Goal: Task Accomplishment & Management: Manage account settings

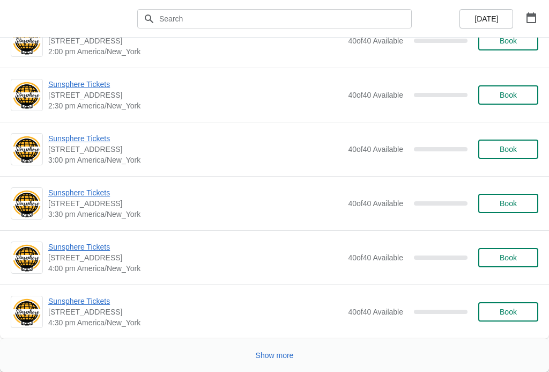
scroll to position [5137, 0]
click at [266, 362] on button "Show more" at bounding box center [275, 355] width 47 height 19
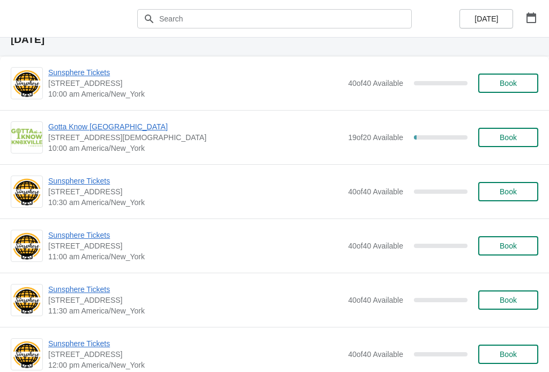
scroll to position [6821, 0]
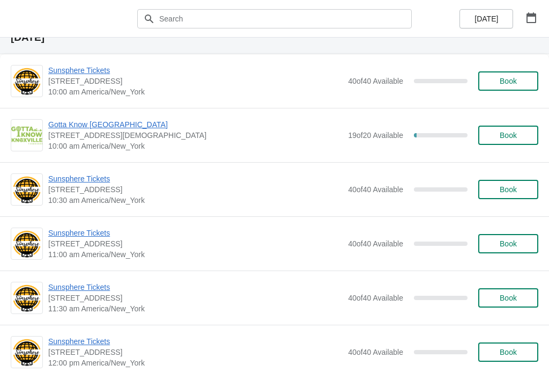
click at [78, 125] on span "Gotta Know [GEOGRAPHIC_DATA]" at bounding box center [195, 124] width 295 height 11
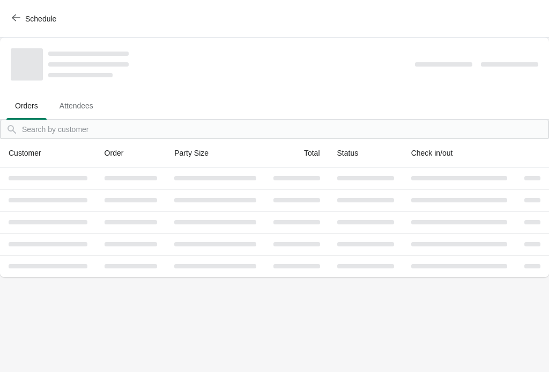
scroll to position [0, 0]
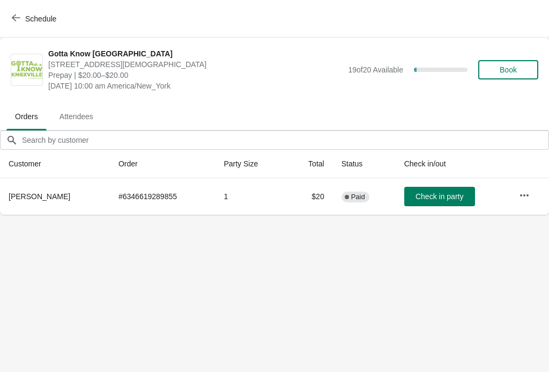
click at [527, 193] on icon "button" at bounding box center [524, 195] width 11 height 11
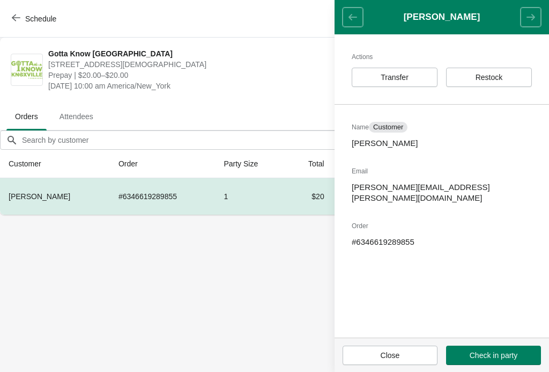
click at [409, 77] on span "Transfer" at bounding box center [395, 77] width 28 height 9
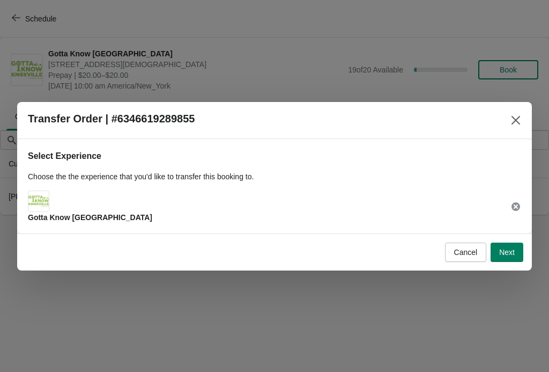
click at [41, 206] on img at bounding box center [38, 201] width 20 height 12
click at [35, 207] on img at bounding box center [38, 201] width 20 height 12
click at [505, 253] on span "Next" at bounding box center [507, 252] width 16 height 9
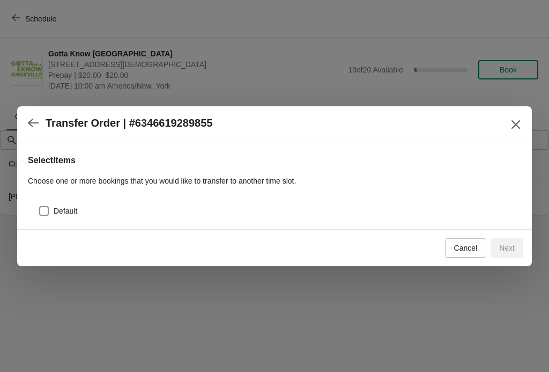
click at [35, 211] on div "Default" at bounding box center [275, 207] width 494 height 24
click at [43, 214] on span at bounding box center [44, 211] width 10 height 10
click at [40, 207] on input "Default" at bounding box center [39, 206] width 1 height 1
checkbox input "true"
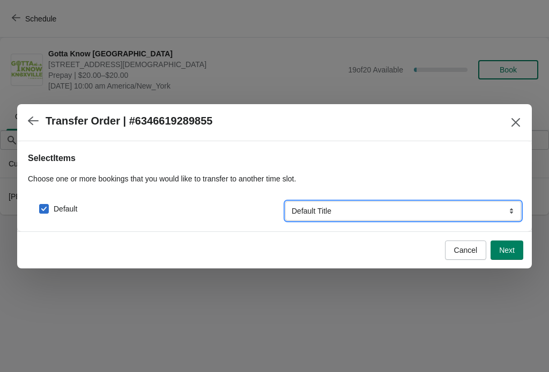
click at [347, 212] on select "Default Title" at bounding box center [403, 210] width 236 height 19
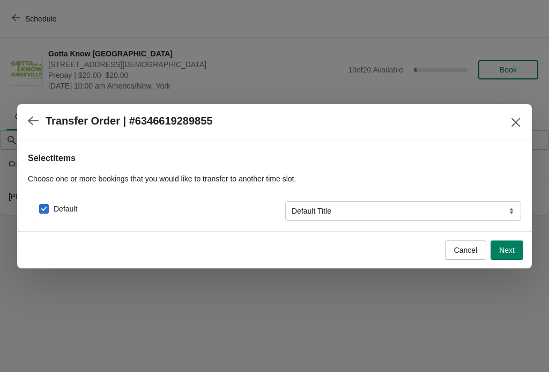
click at [512, 251] on span "Next" at bounding box center [507, 250] width 16 height 9
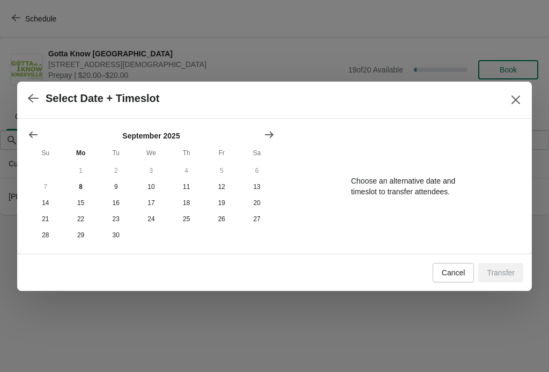
click at [268, 134] on icon "Show next month, October 2025" at bounding box center [269, 134] width 9 height 6
click at [188, 199] on button "16" at bounding box center [186, 203] width 35 height 16
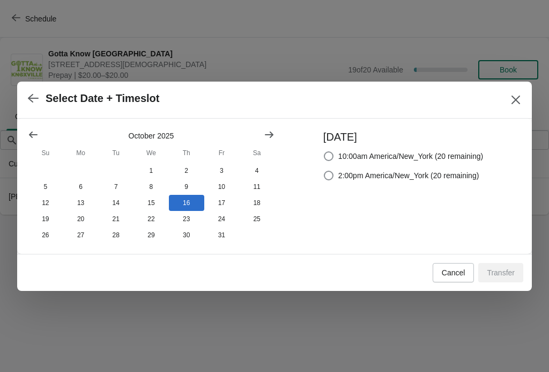
click at [513, 99] on icon "Close" at bounding box center [516, 99] width 11 height 11
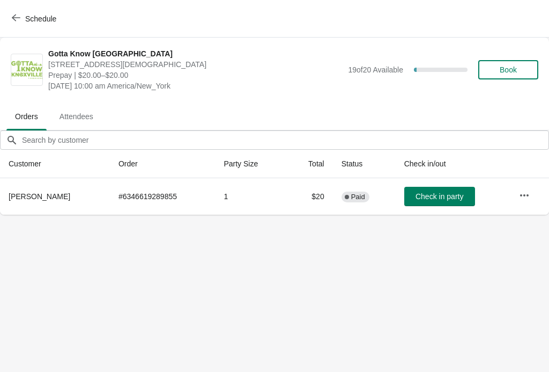
click at [521, 192] on icon "button" at bounding box center [524, 195] width 11 height 11
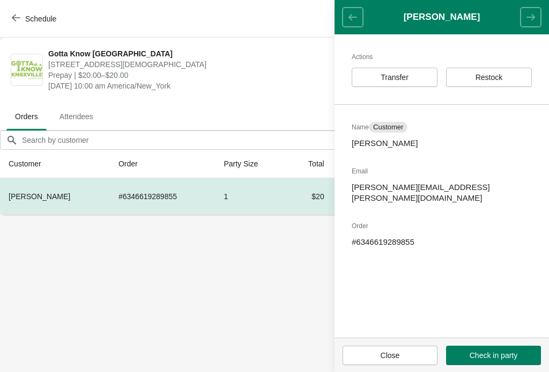
click at [418, 83] on button "Transfer" at bounding box center [395, 77] width 86 height 19
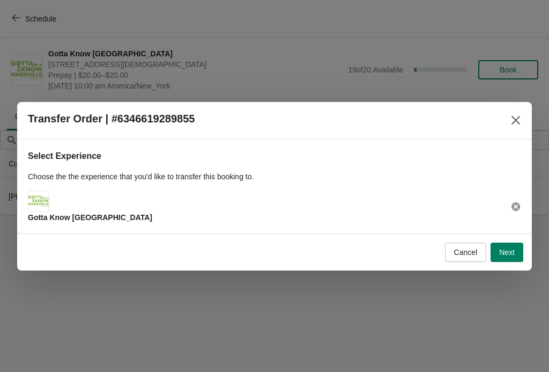
click at [513, 259] on button "Next" at bounding box center [507, 252] width 33 height 19
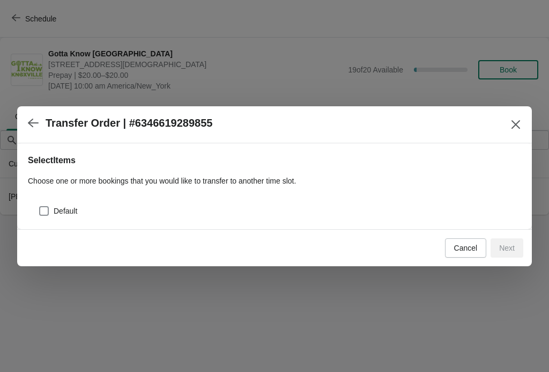
click at [41, 213] on span at bounding box center [44, 211] width 10 height 10
click at [40, 207] on input "Default" at bounding box center [39, 206] width 1 height 1
checkbox input "true"
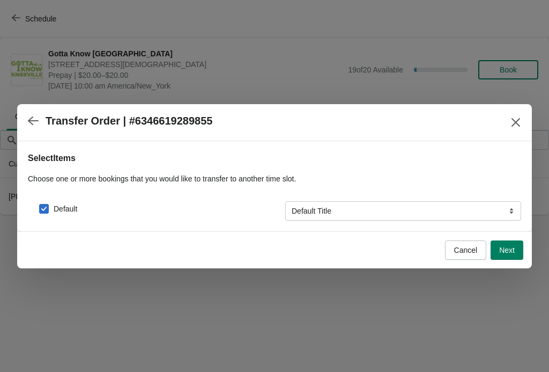
click at [509, 255] on button "Next" at bounding box center [507, 249] width 33 height 19
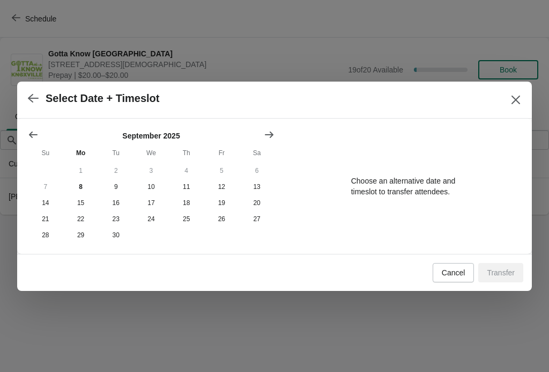
click at [269, 131] on icon "Show next month, October 2025" at bounding box center [269, 134] width 11 height 11
click at [190, 205] on button "16" at bounding box center [186, 203] width 35 height 16
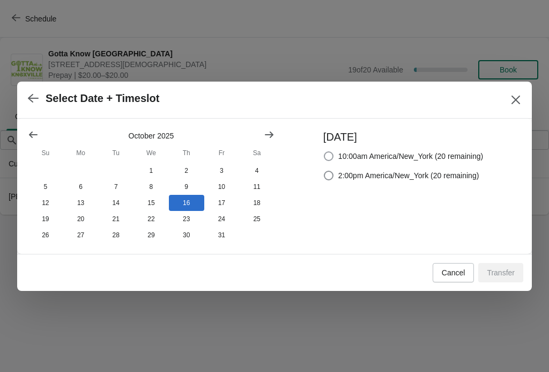
click at [327, 157] on span at bounding box center [329, 156] width 10 height 10
click at [325, 152] on input "10:00am America/New_York (20 remaining)" at bounding box center [324, 151] width 1 height 1
radio input "true"
click at [502, 277] on span "Transfer" at bounding box center [501, 272] width 28 height 9
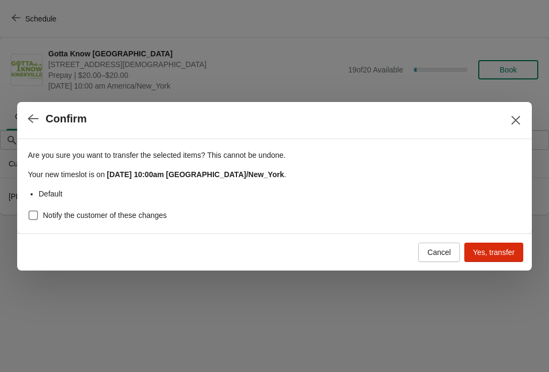
click at [37, 217] on span at bounding box center [33, 215] width 10 height 10
click at [29, 211] on input "Notify the customer of these changes" at bounding box center [28, 210] width 1 height 1
checkbox input "true"
click at [490, 253] on span "Yes, transfer" at bounding box center [494, 252] width 42 height 9
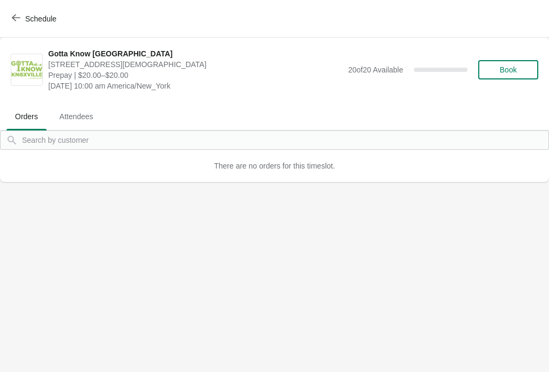
click at [18, 18] on icon "button" at bounding box center [16, 17] width 9 height 9
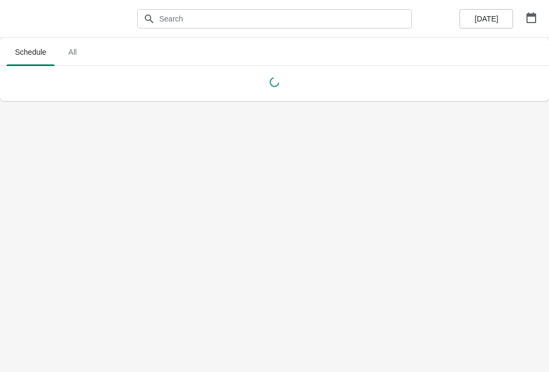
click at [484, 19] on span "[DATE]" at bounding box center [487, 18] width 24 height 9
click at [531, 20] on icon "button" at bounding box center [531, 17] width 11 height 11
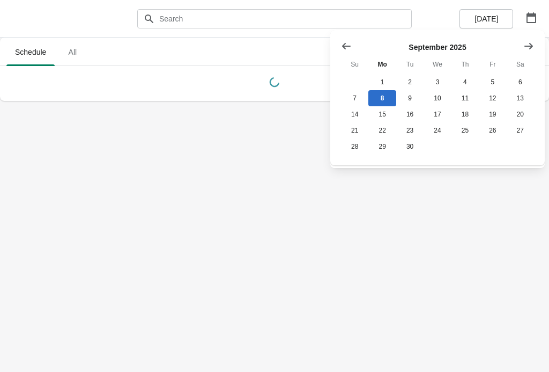
click at [523, 49] on button "Show next month, October 2025" at bounding box center [528, 45] width 19 height 19
click at [468, 115] on button "16" at bounding box center [465, 114] width 27 height 16
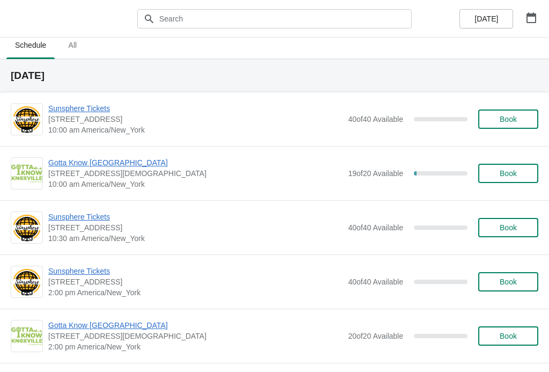
scroll to position [9, 0]
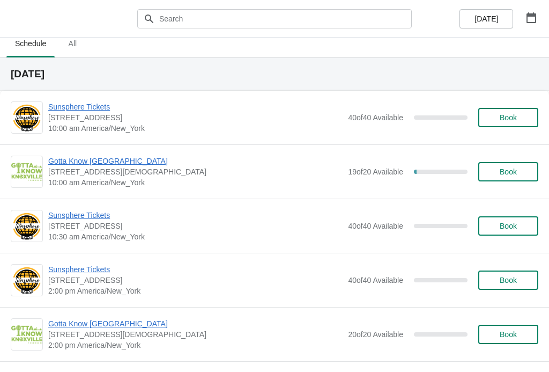
click at [102, 161] on span "Gotta Know [GEOGRAPHIC_DATA]" at bounding box center [195, 161] width 295 height 11
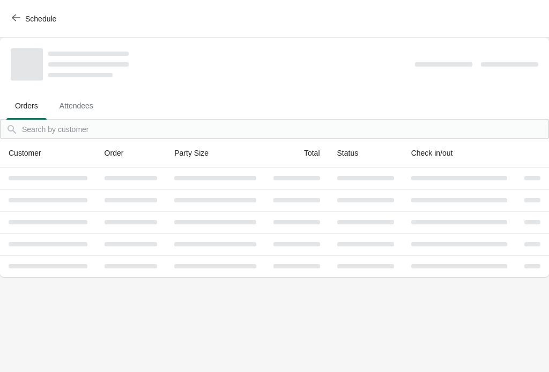
scroll to position [0, 0]
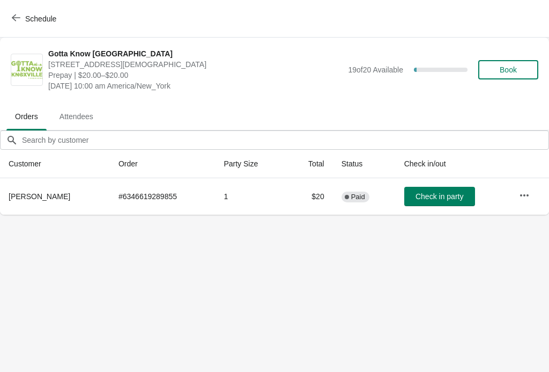
click at [521, 201] on button "button" at bounding box center [524, 195] width 19 height 19
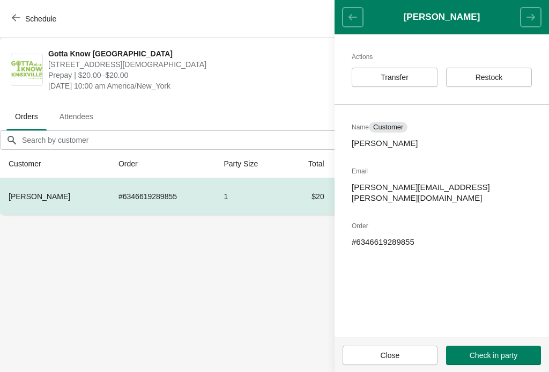
click at [311, 288] on body "Schedule Gotta Know [GEOGRAPHIC_DATA] [STREET_ADDRESS][DEMOGRAPHIC_DATA] Prepay…" at bounding box center [274, 186] width 549 height 372
click at [391, 358] on span "Close" at bounding box center [390, 355] width 19 height 9
